Goal: Task Accomplishment & Management: Manage account settings

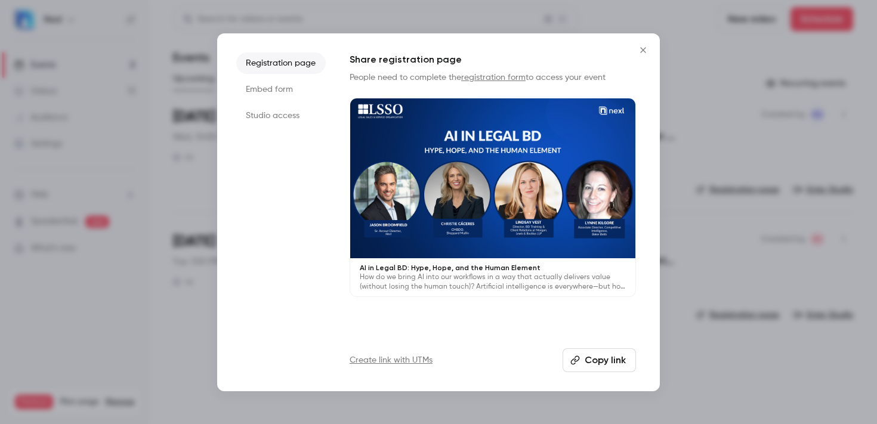
click at [642, 51] on icon "Close" at bounding box center [643, 50] width 14 height 10
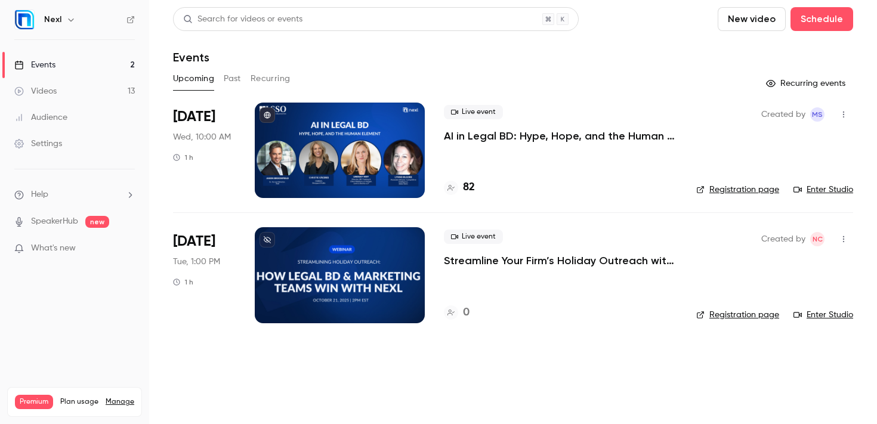
click at [35, 66] on div "Events" at bounding box center [34, 65] width 41 height 12
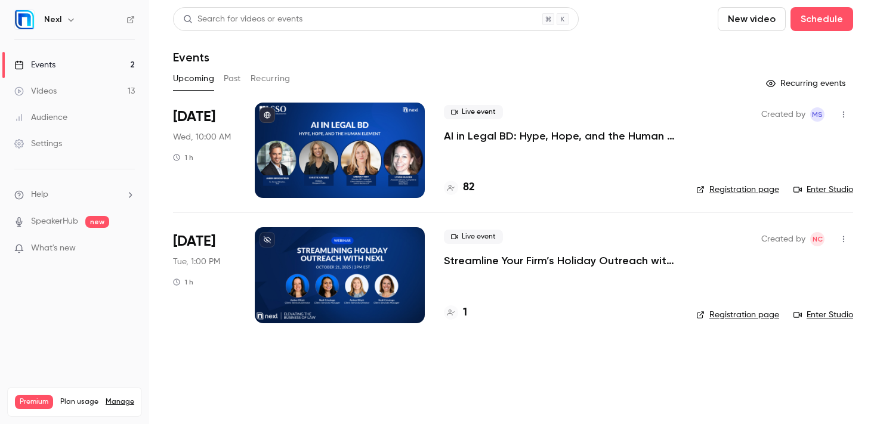
click at [757, 191] on link "Registration page" at bounding box center [737, 190] width 83 height 12
click at [73, 145] on link "Settings" at bounding box center [74, 144] width 149 height 26
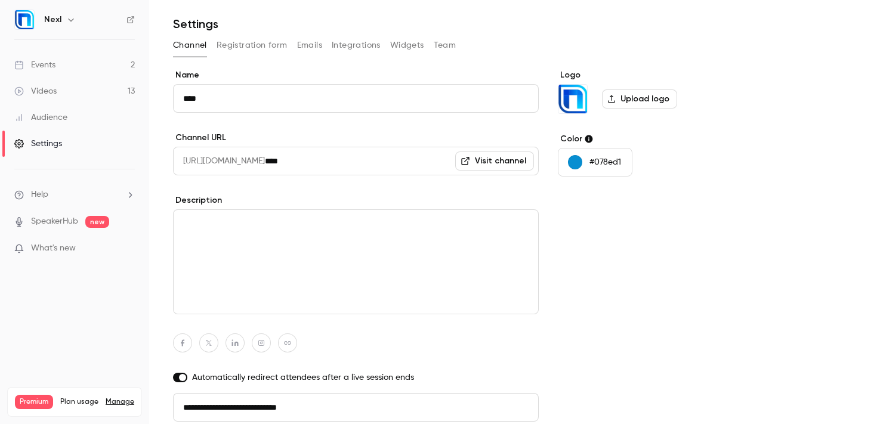
scroll to position [32, 0]
click at [264, 48] on button "Registration form" at bounding box center [251, 46] width 71 height 19
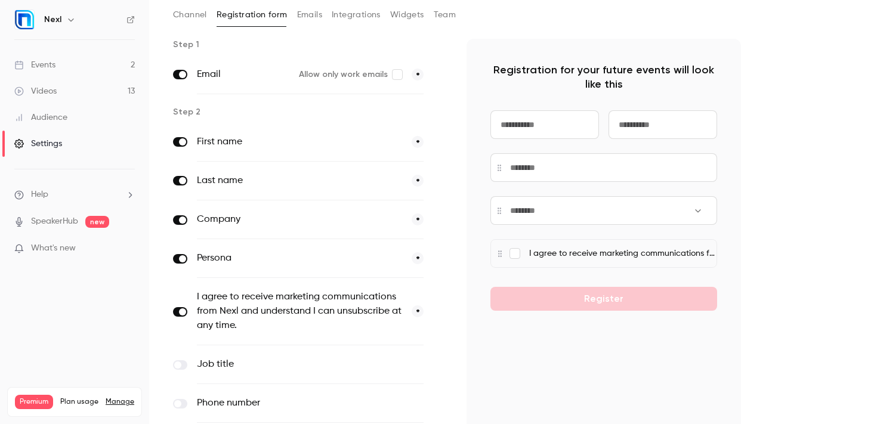
scroll to position [192, 0]
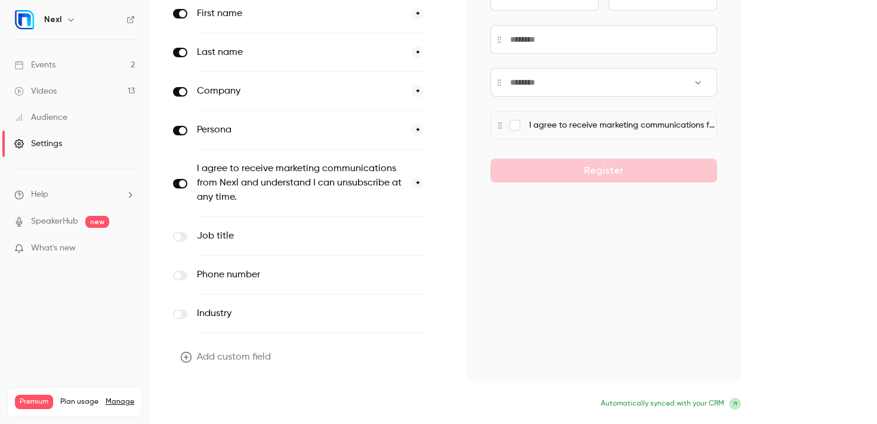
click at [222, 407] on button "Update form" at bounding box center [213, 405] width 80 height 24
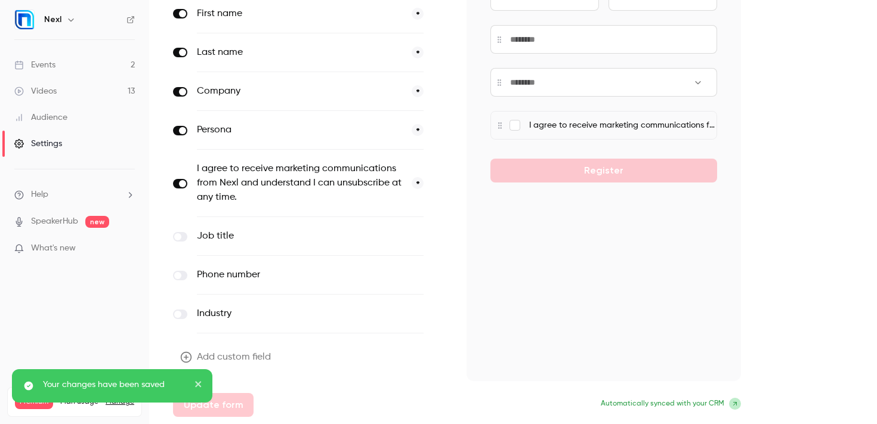
click at [70, 60] on link "Events 2" at bounding box center [74, 65] width 149 height 26
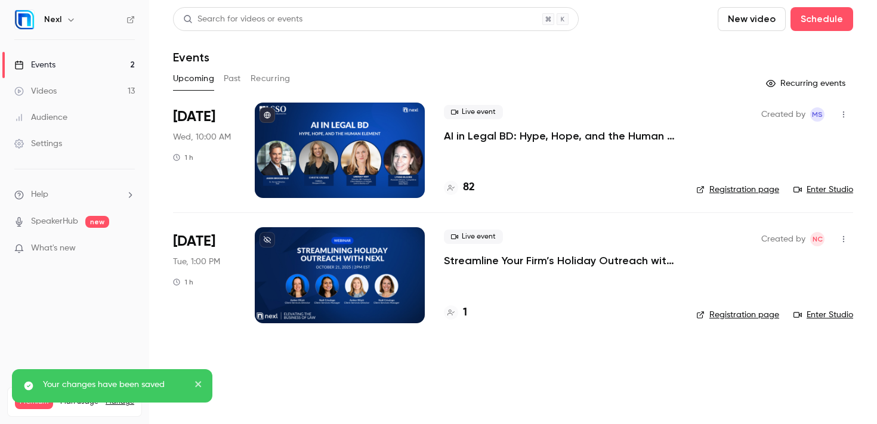
click at [760, 190] on link "Registration page" at bounding box center [737, 190] width 83 height 12
click at [52, 132] on link "Settings" at bounding box center [74, 144] width 149 height 26
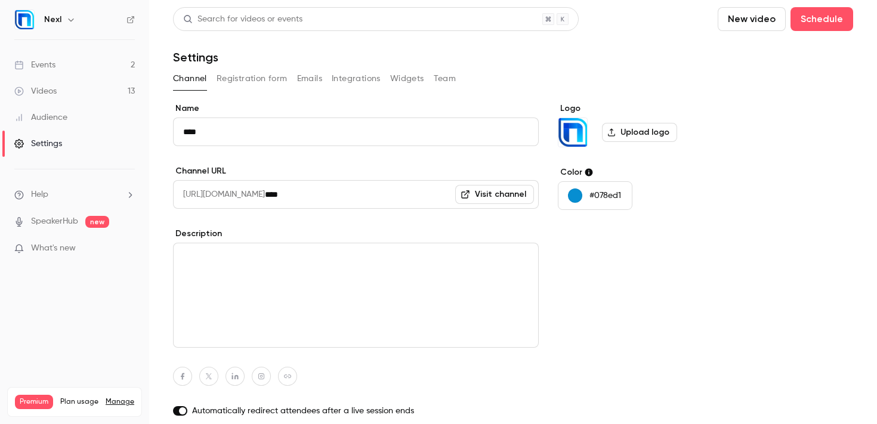
click at [231, 73] on button "Registration form" at bounding box center [251, 78] width 71 height 19
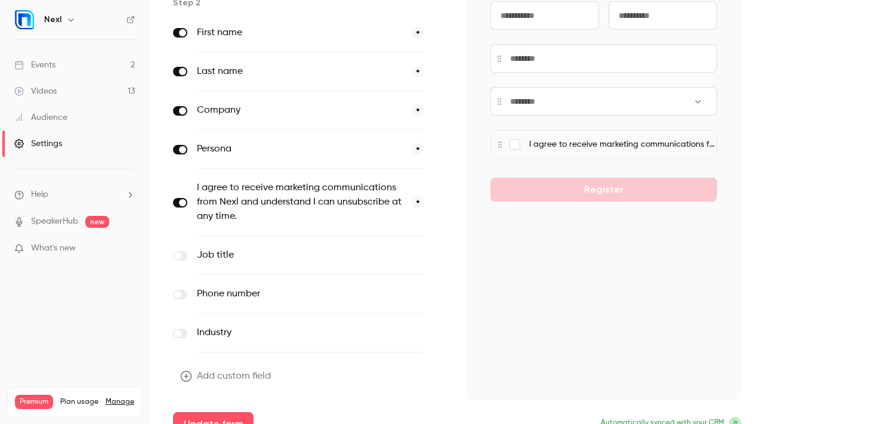
scroll to position [192, 0]
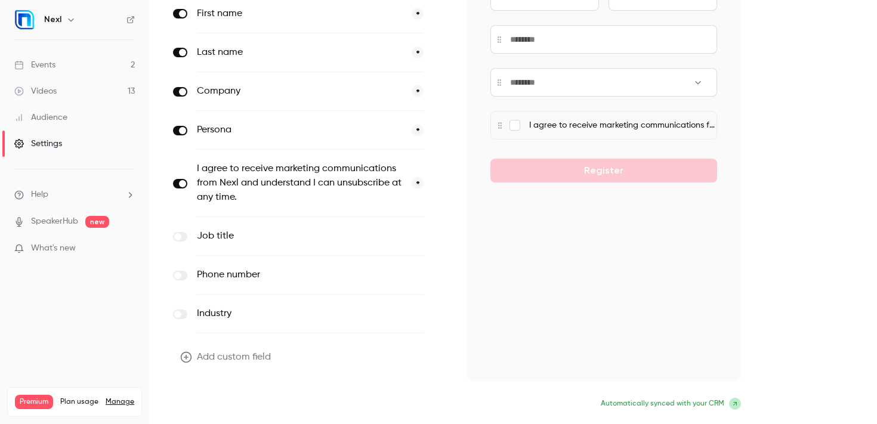
click at [239, 399] on button "Update form" at bounding box center [213, 405] width 80 height 24
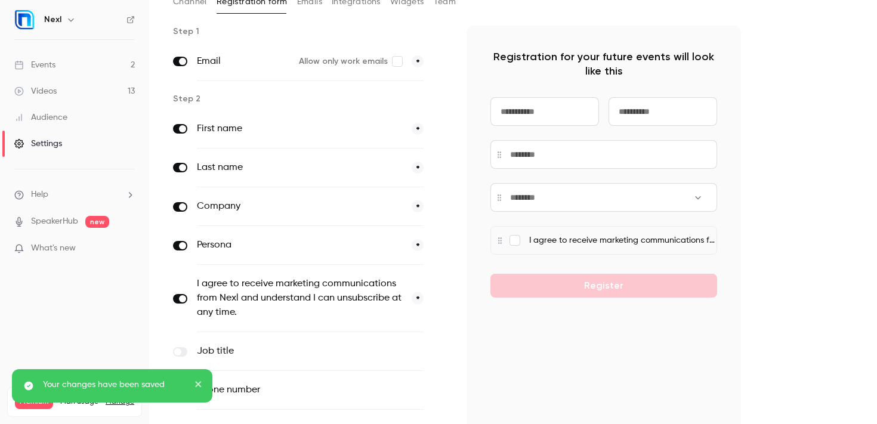
scroll to position [0, 0]
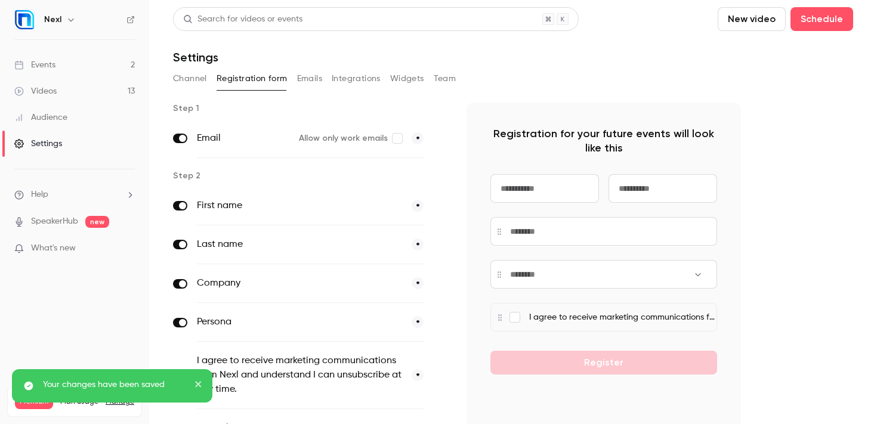
click at [75, 69] on link "Events 2" at bounding box center [74, 65] width 149 height 26
